Goal: Navigation & Orientation: Find specific page/section

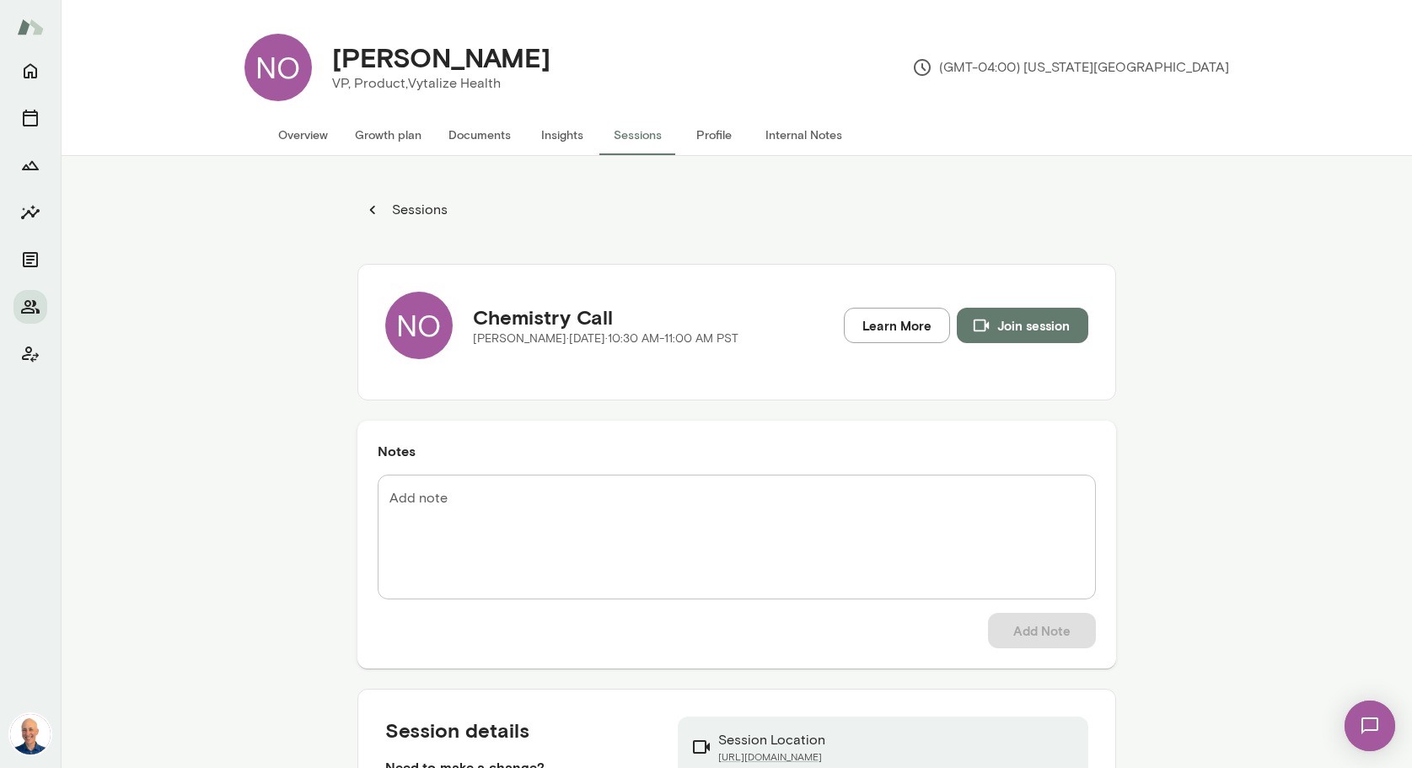
scroll to position [29, 0]
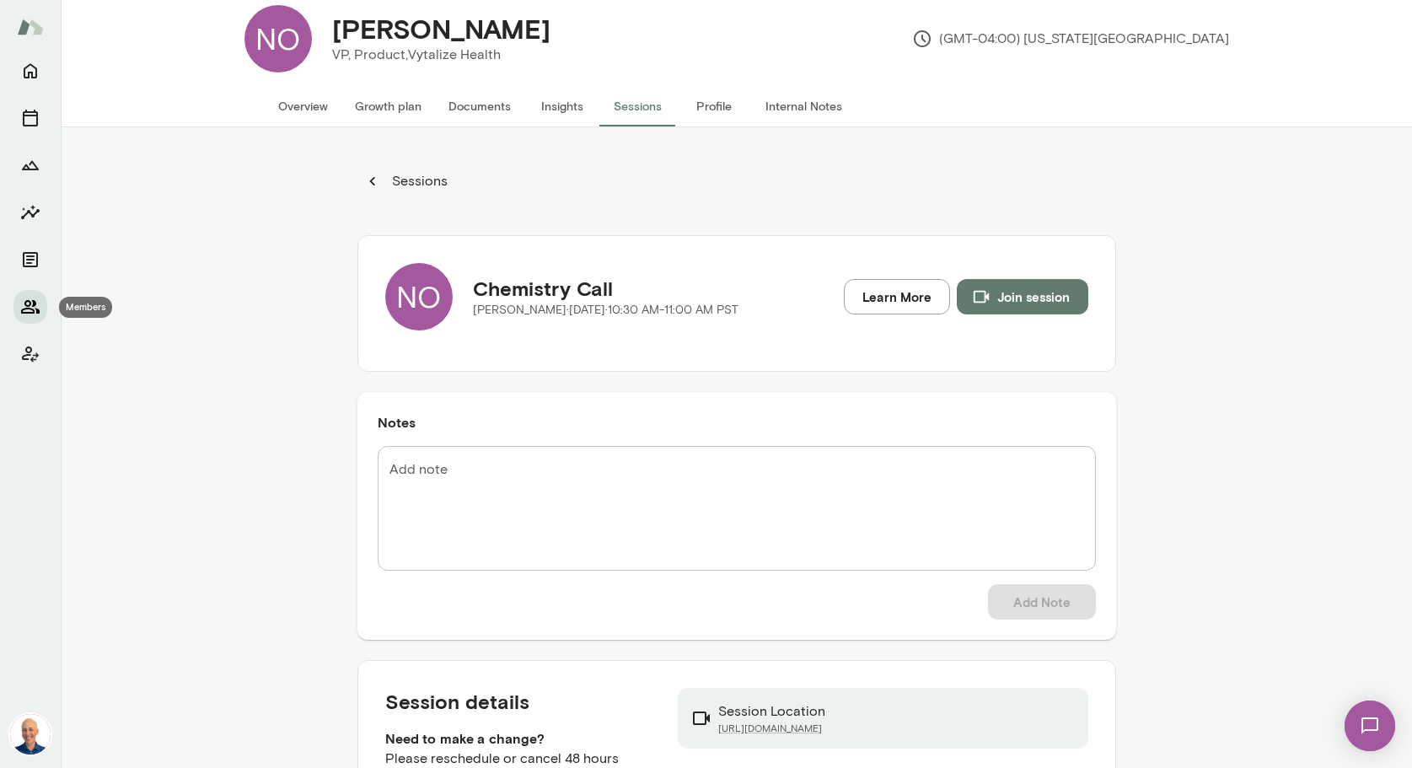
click at [34, 301] on icon "Members" at bounding box center [30, 306] width 19 height 13
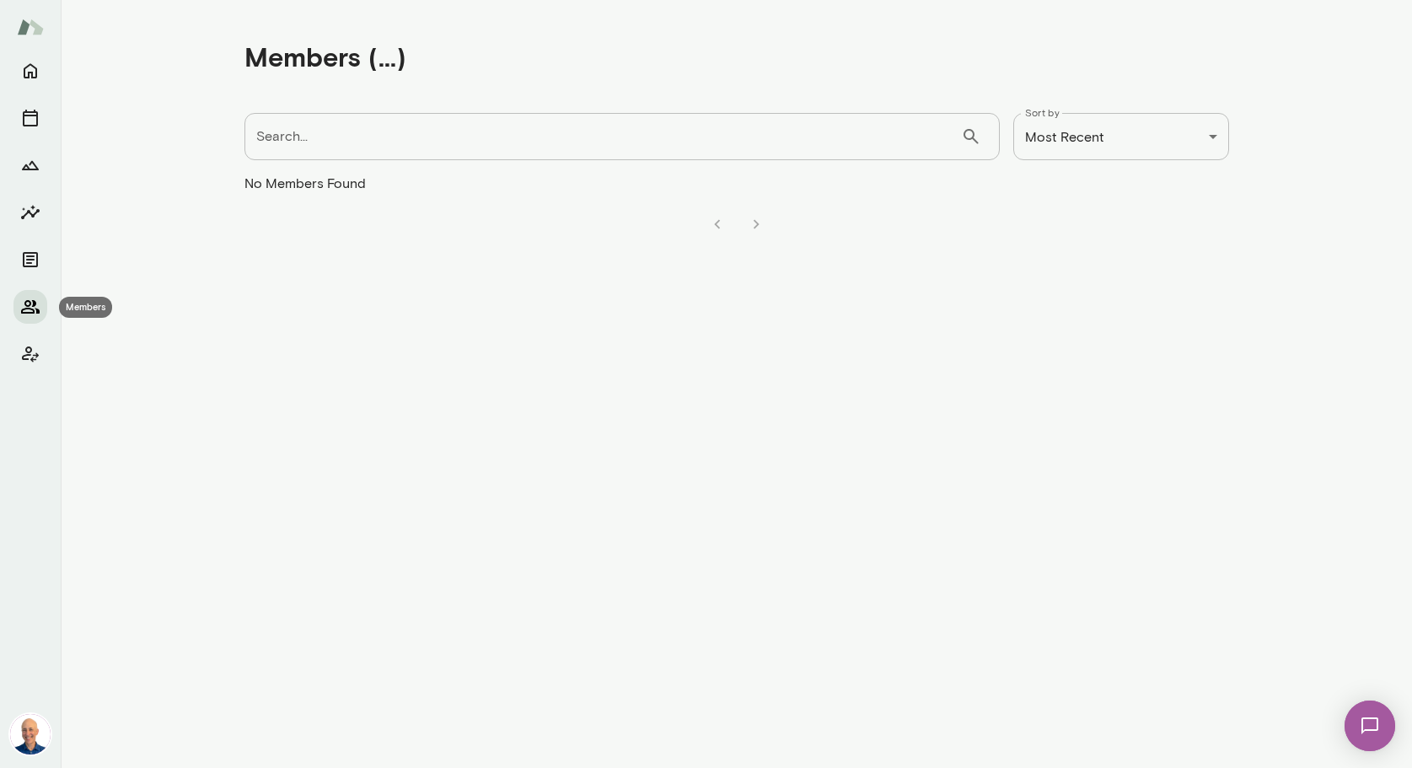
click at [35, 300] on icon "Members" at bounding box center [30, 307] width 20 height 20
click at [32, 309] on icon "Members" at bounding box center [30, 306] width 19 height 13
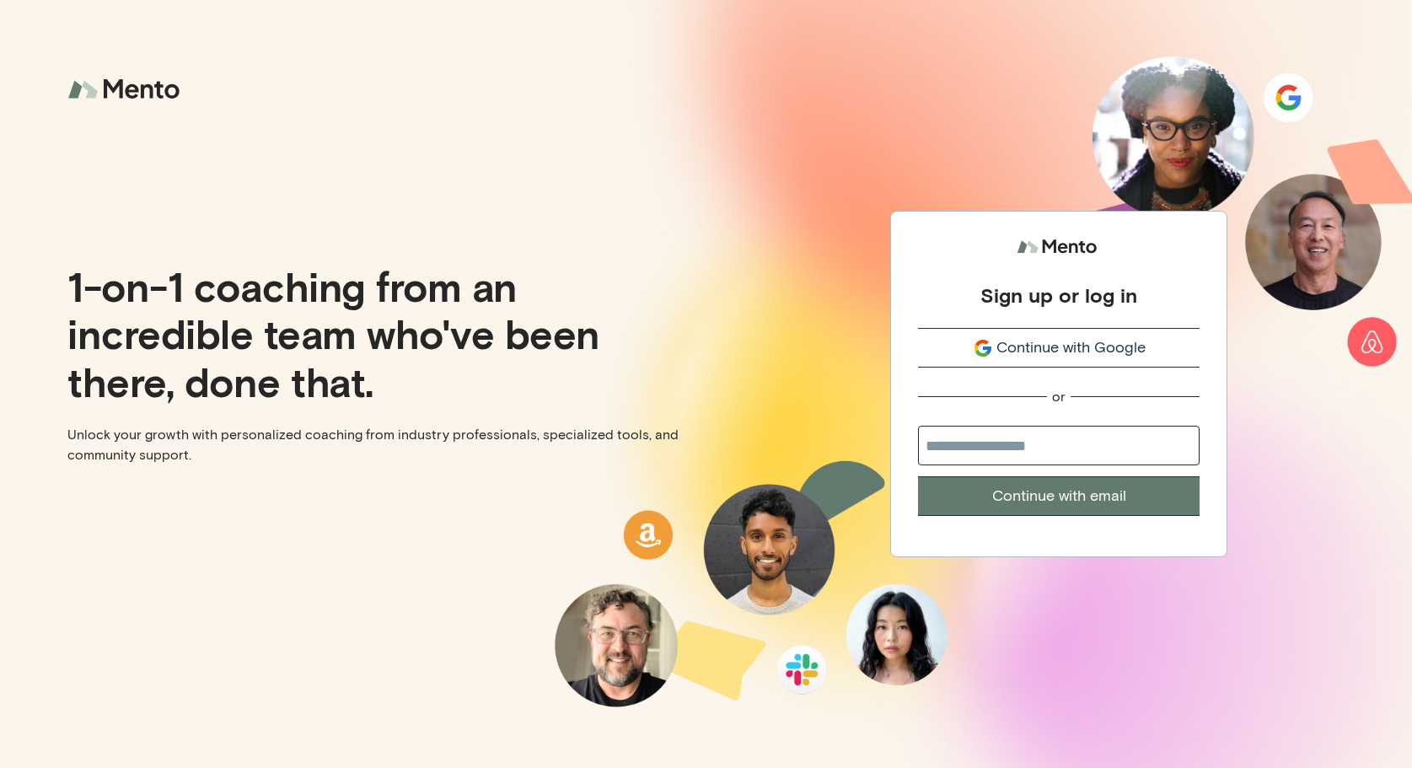
click at [1115, 352] on span "Continue with Google" at bounding box center [1070, 347] width 149 height 23
click at [1039, 345] on span "Continue with Google" at bounding box center [1070, 347] width 149 height 23
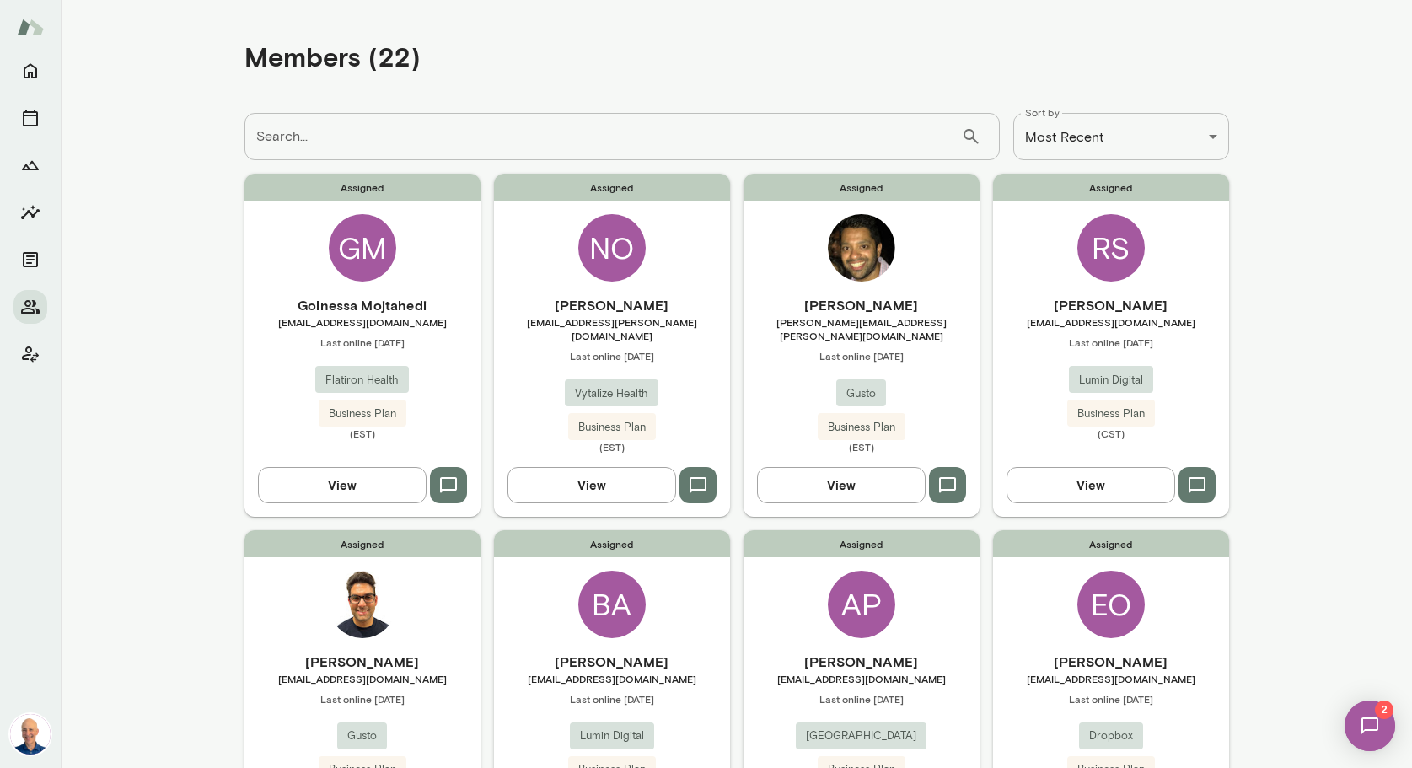
click at [1366, 722] on img at bounding box center [1369, 725] width 69 height 69
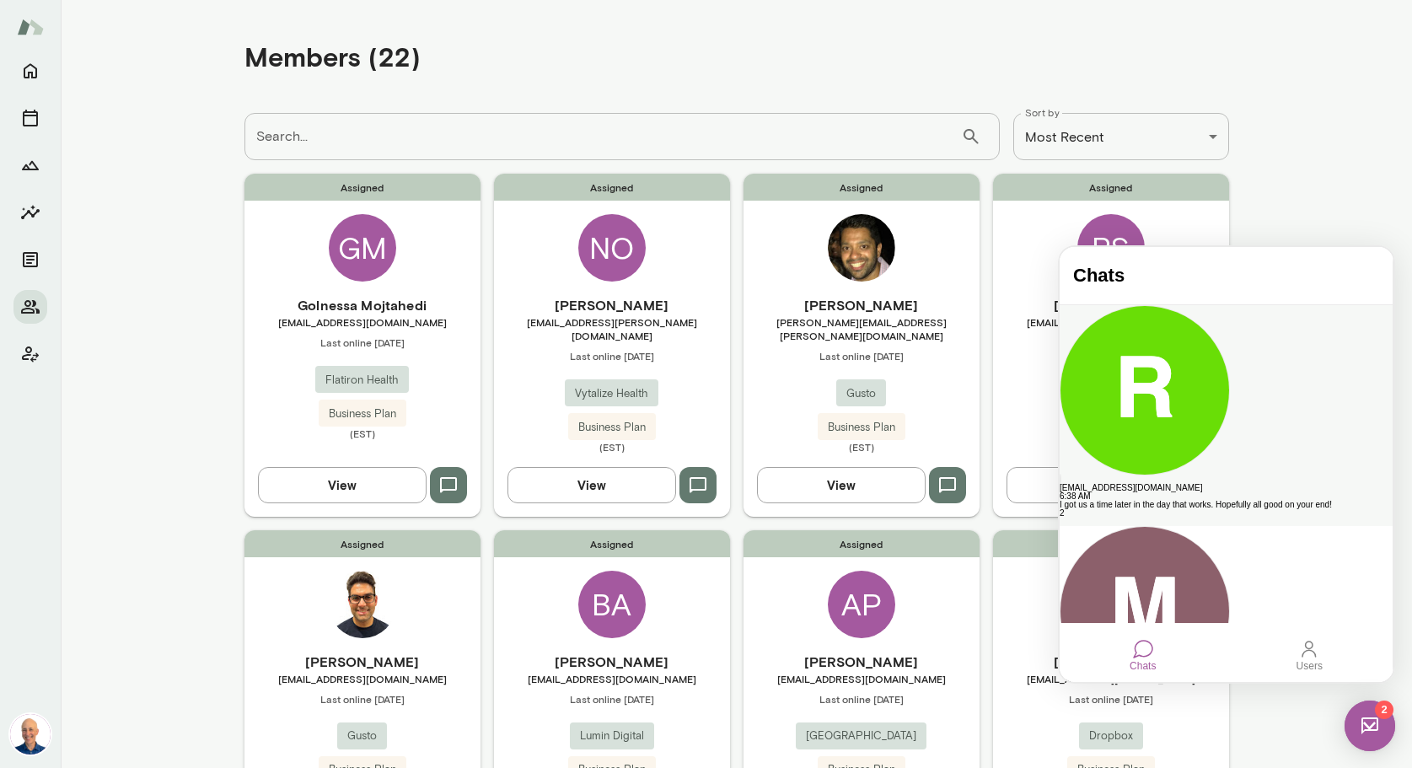
click at [1174, 484] on div "[EMAIL_ADDRESS][DOMAIN_NAME]" at bounding box center [1226, 488] width 333 height 8
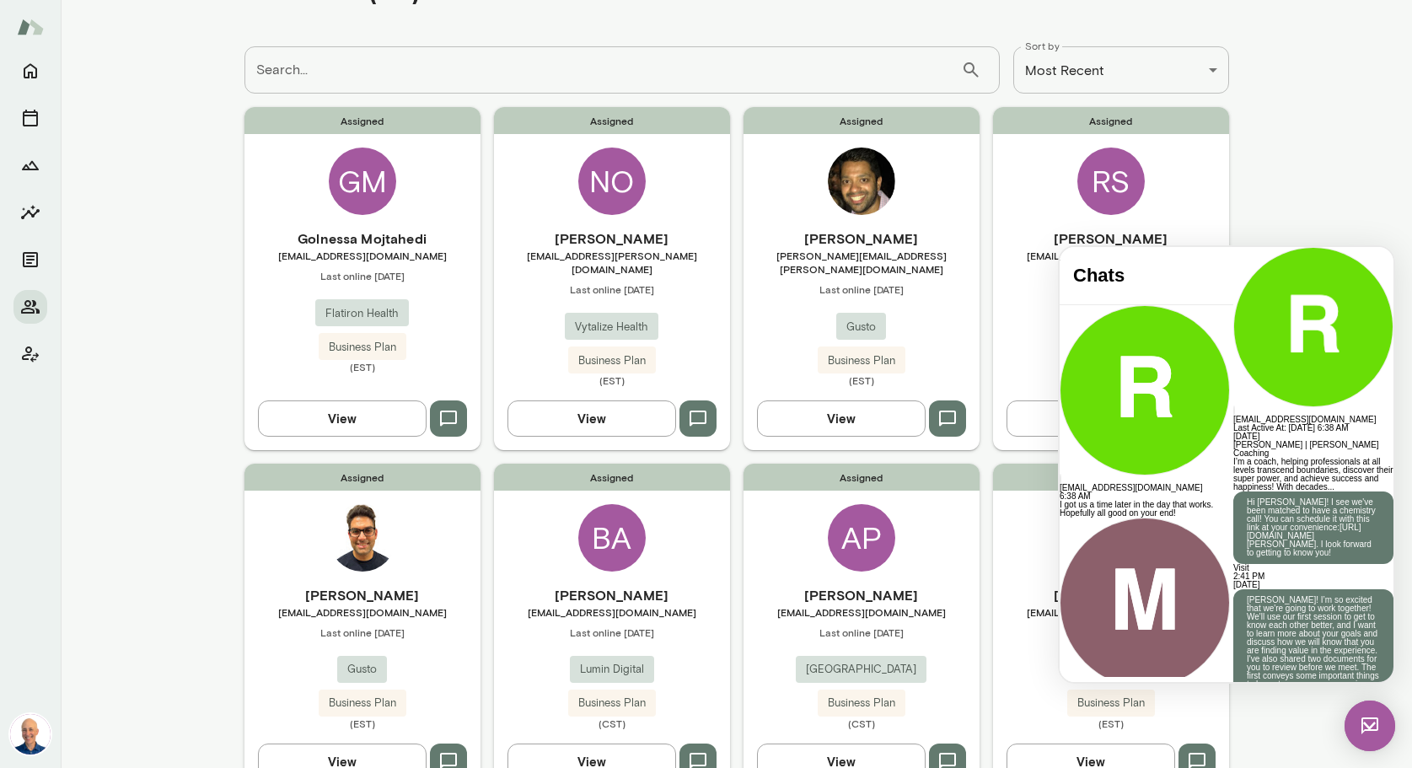
scroll to position [68, 0]
